Goal: Information Seeking & Learning: Compare options

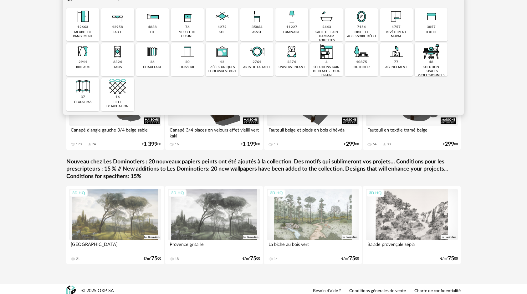
scroll to position [84, 0]
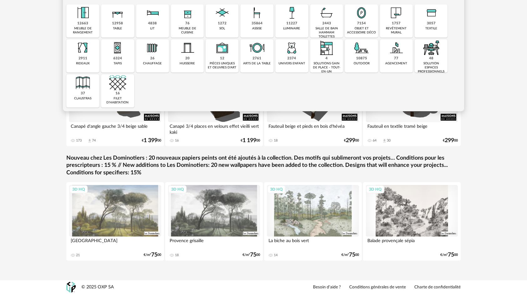
click at [330, 27] on div "salle de bain hammam toilettes" at bounding box center [326, 33] width 29 height 12
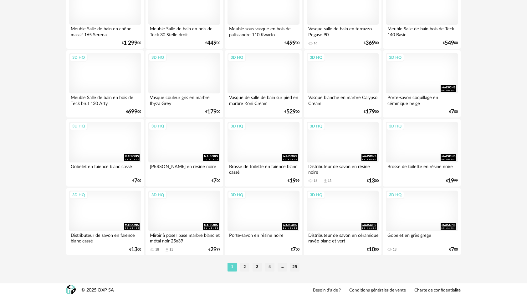
scroll to position [1245, 0]
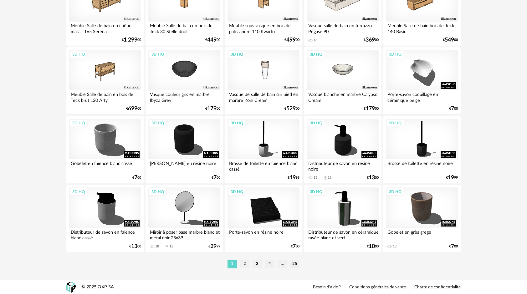
click at [239, 264] on ul "1 2 3 4 25" at bounding box center [263, 264] width 75 height 9
click at [243, 264] on li "2" at bounding box center [244, 264] width 9 height 9
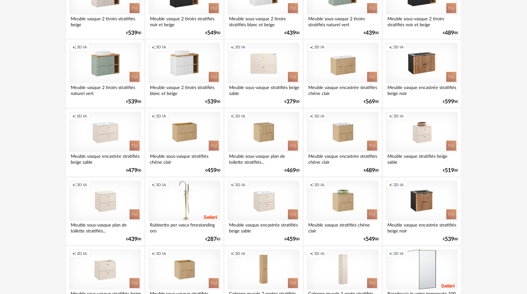
scroll to position [1001, 0]
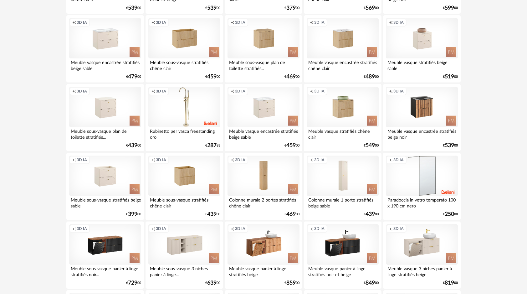
click at [200, 238] on div "Creation icon 3D IA" at bounding box center [184, 245] width 72 height 41
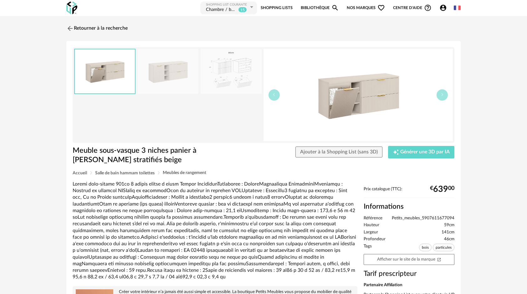
click at [165, 85] on img at bounding box center [168, 71] width 61 height 45
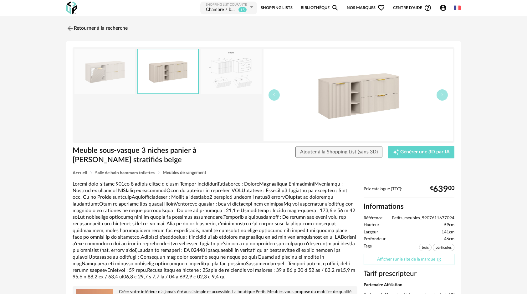
click at [406, 256] on link "Afficher sur le site de la marque Open In New icon" at bounding box center [409, 259] width 91 height 11
click at [229, 63] on img at bounding box center [231, 71] width 61 height 45
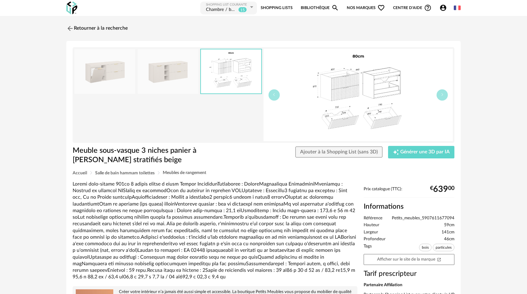
click at [168, 67] on img at bounding box center [168, 71] width 61 height 45
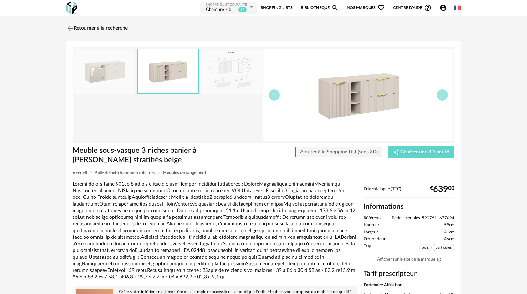
click at [96, 67] on img at bounding box center [104, 71] width 61 height 45
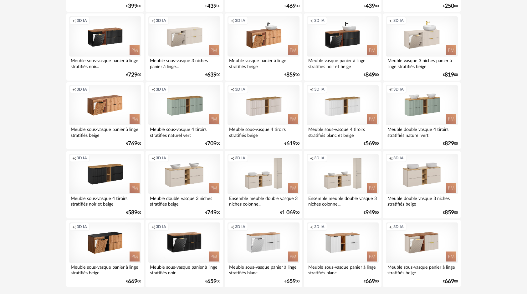
scroll to position [1245, 0]
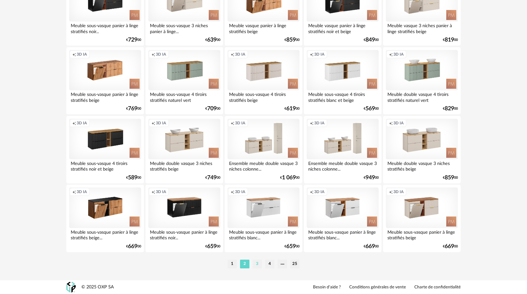
click at [256, 263] on li "3" at bounding box center [257, 264] width 9 height 9
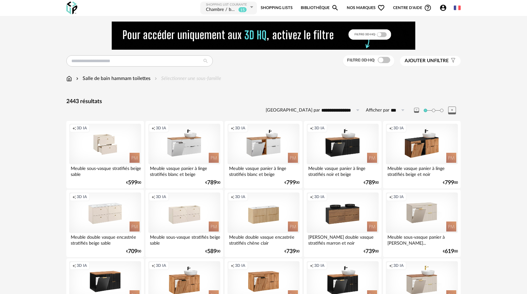
click at [108, 157] on div "Creation icon 3D IA" at bounding box center [105, 144] width 72 height 41
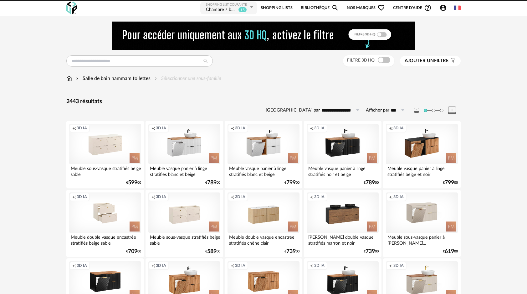
click at [95, 220] on div "Creation icon 3D IA" at bounding box center [105, 213] width 72 height 41
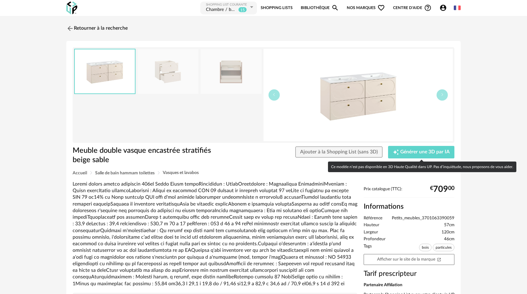
click at [377, 111] on img at bounding box center [358, 95] width 189 height 93
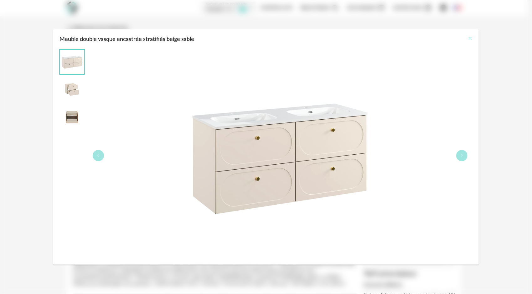
click at [469, 36] on button "Close" at bounding box center [469, 39] width 5 height 7
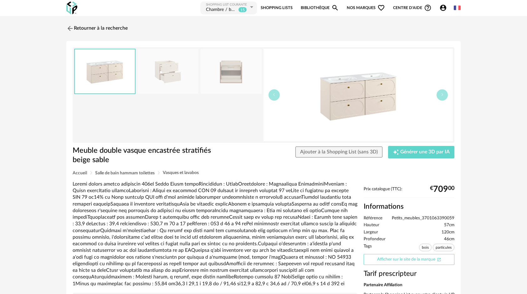
click at [416, 256] on link "Afficher sur le site de la marque Open In New icon" at bounding box center [409, 259] width 91 height 11
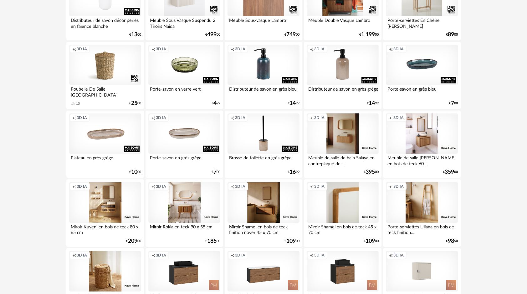
scroll to position [1245, 0]
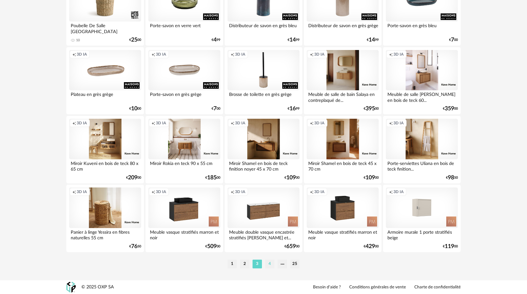
click at [272, 265] on li "4" at bounding box center [269, 264] width 9 height 9
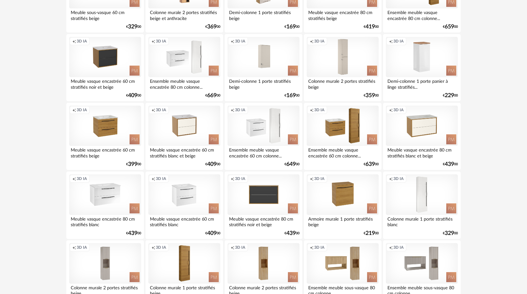
scroll to position [1245, 0]
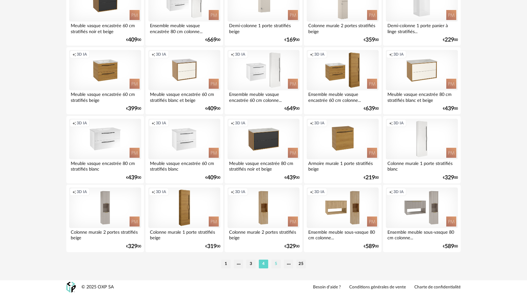
click at [273, 264] on li "5" at bounding box center [275, 264] width 9 height 9
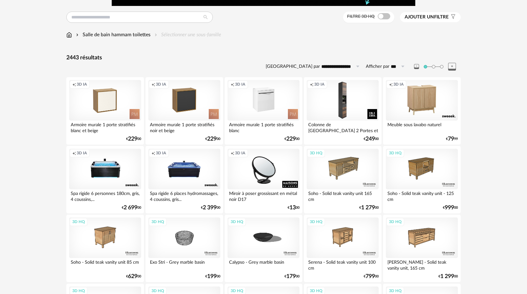
scroll to position [31, 0]
